Goal: Navigation & Orientation: Find specific page/section

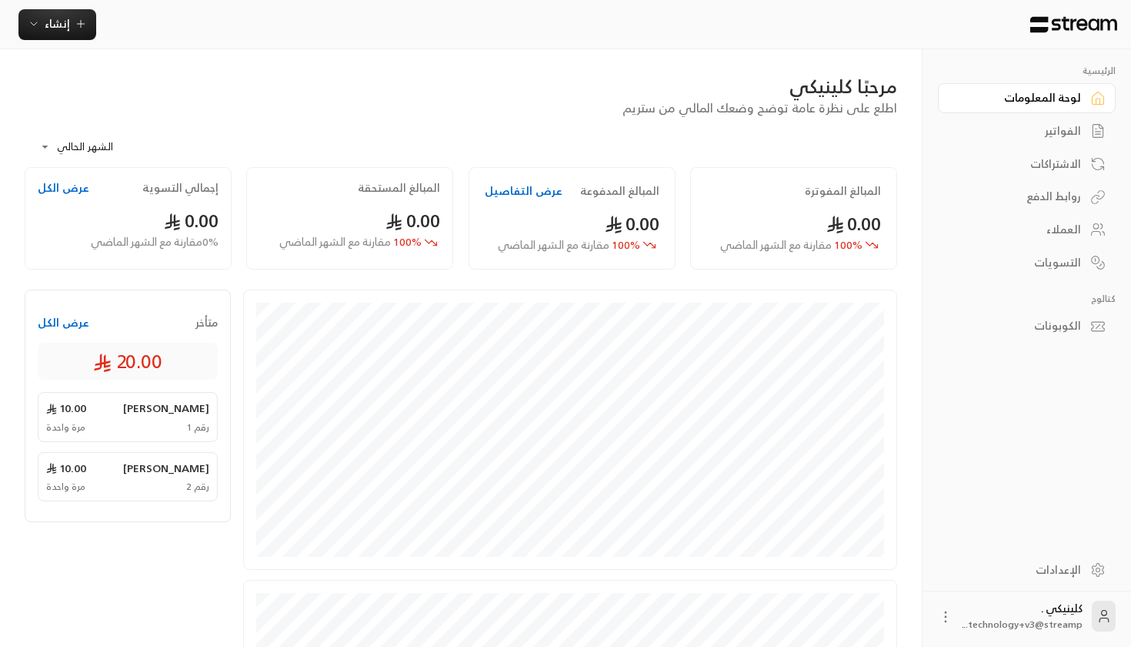
click at [1043, 126] on div "الفواتير" at bounding box center [1019, 130] width 124 height 15
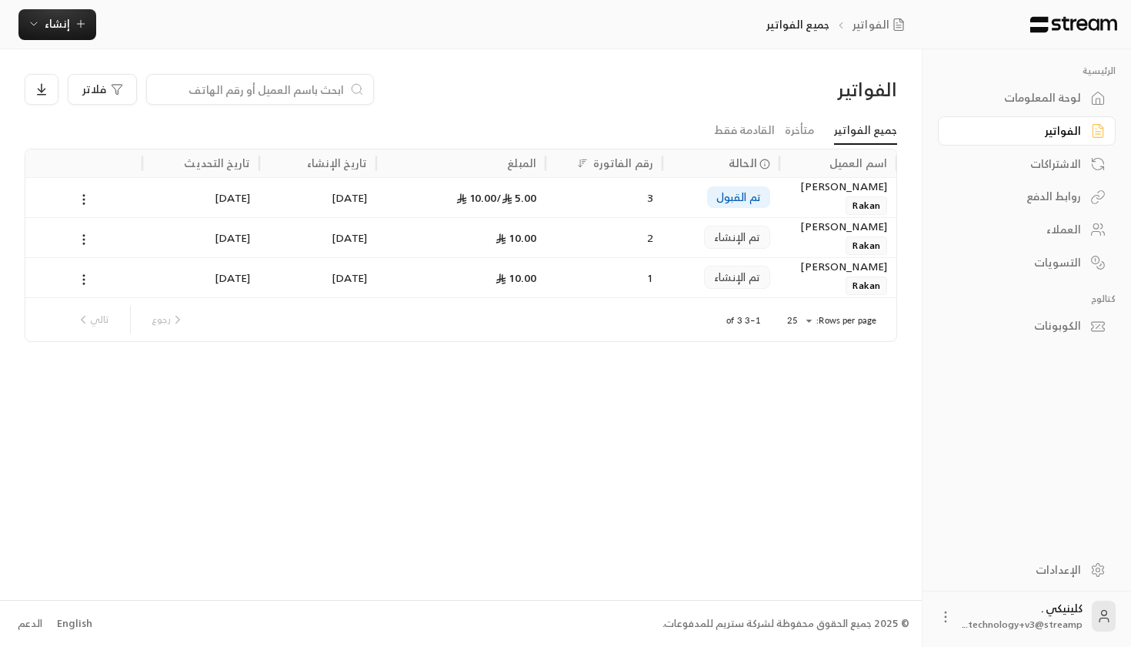
click at [1041, 108] on link "لوحة المعلومات" at bounding box center [1027, 98] width 178 height 30
